Goal: Task Accomplishment & Management: Use online tool/utility

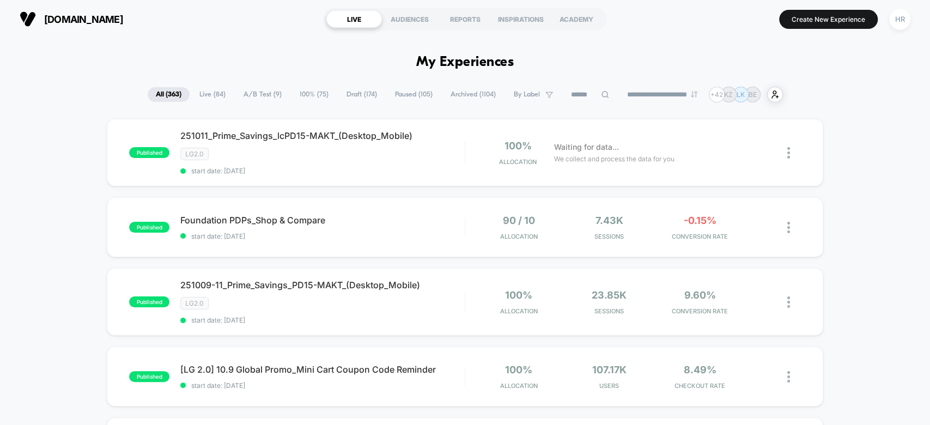
click at [266, 100] on span "A/B Test ( 9 )" at bounding box center [262, 94] width 55 height 15
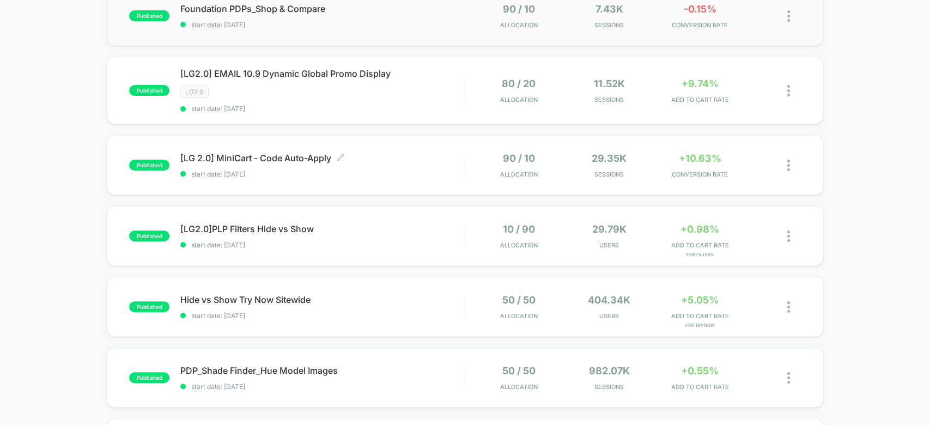
scroll to position [134, 0]
click at [423, 152] on span "[LG 2.0] MiniCart - Code Auto-Apply Click to edit experience details" at bounding box center [322, 157] width 284 height 11
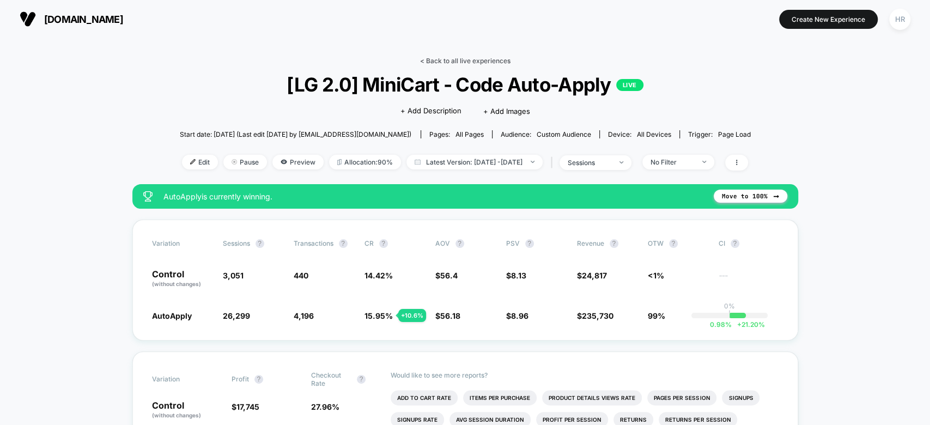
click at [456, 60] on link "< Back to all live experiences" at bounding box center [465, 61] width 90 height 8
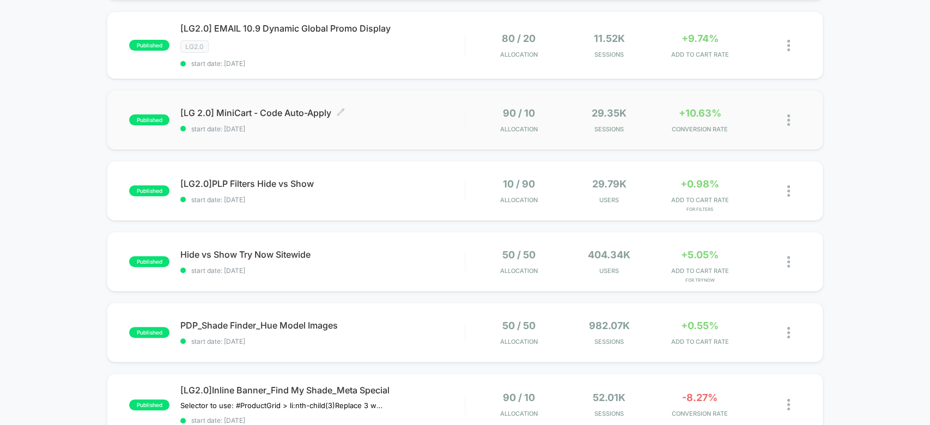
scroll to position [180, 0]
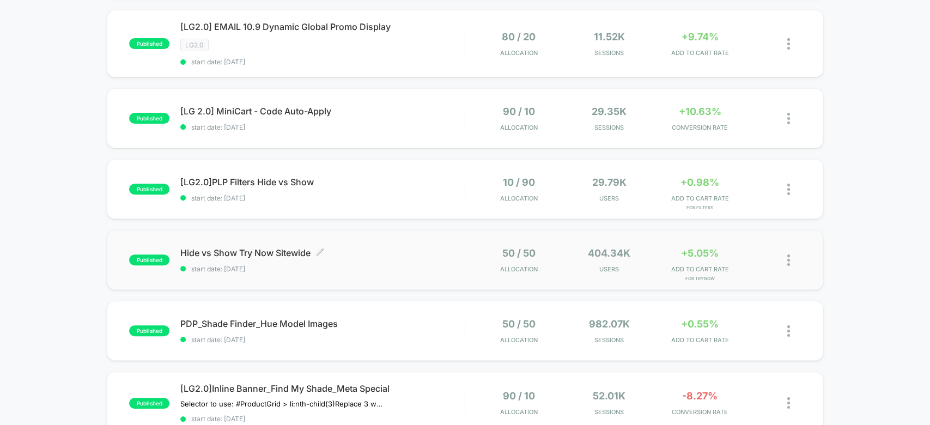
click at [434, 247] on span "Hide vs Show Try Now Sitewide Click to edit experience details" at bounding box center [322, 252] width 284 height 11
